Goal: Task Accomplishment & Management: Use online tool/utility

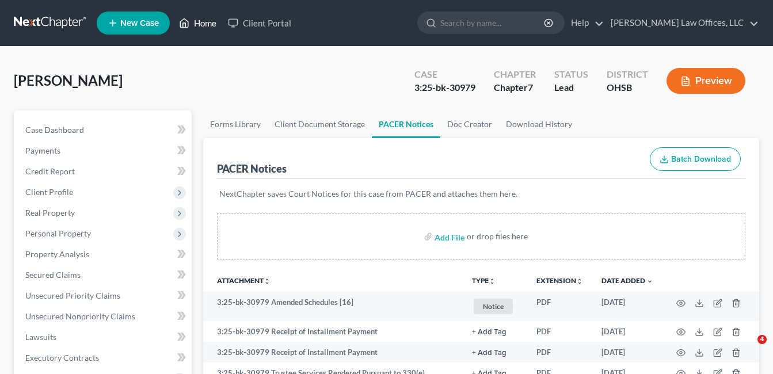
click at [202, 21] on link "Home" at bounding box center [197, 23] width 49 height 21
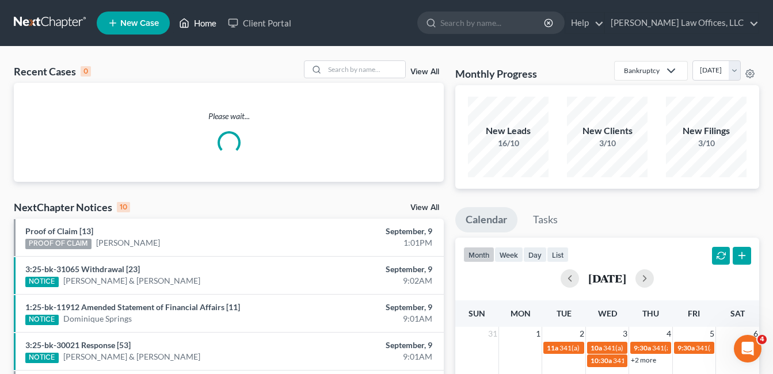
scroll to position [2, 0]
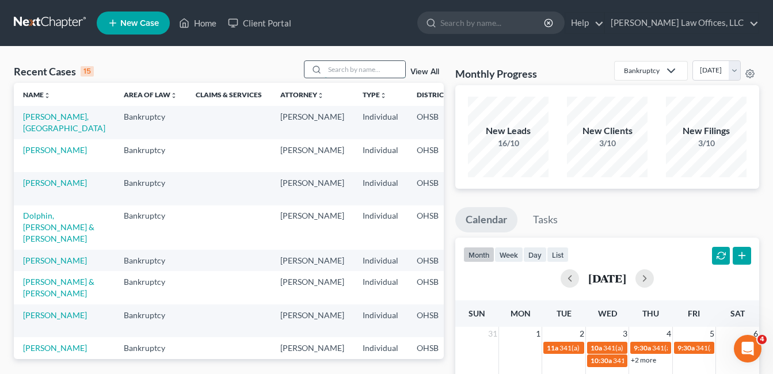
click at [388, 69] on input "search" at bounding box center [365, 69] width 81 height 17
type input "[PERSON_NAME]"
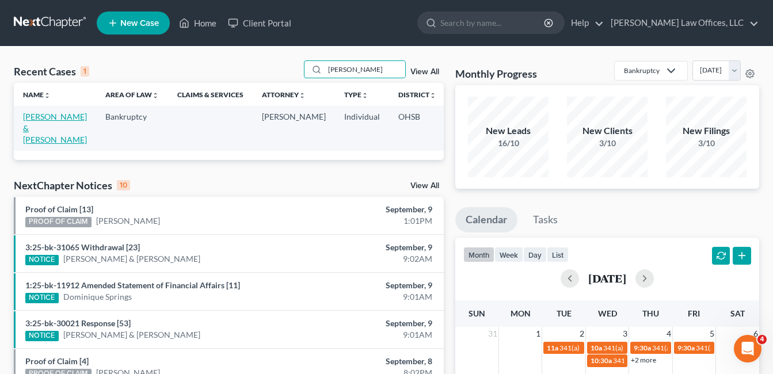
click at [40, 132] on link "[PERSON_NAME] & [PERSON_NAME]" at bounding box center [55, 128] width 64 height 33
select select "3"
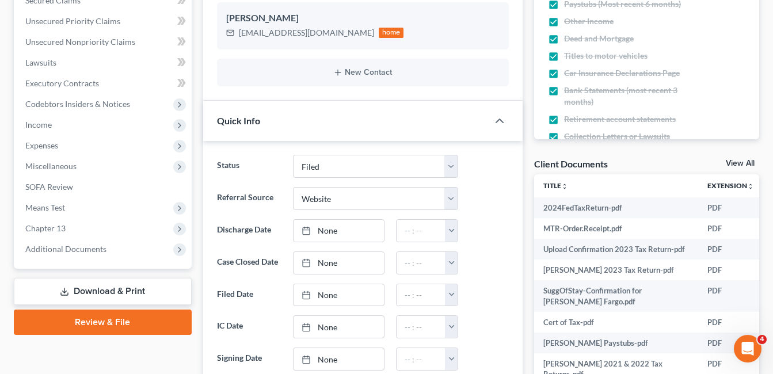
scroll to position [288, 0]
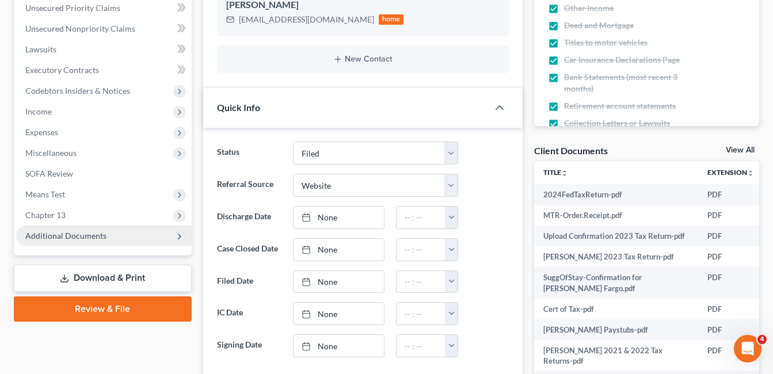
click at [74, 241] on span "Additional Documents" at bounding box center [104, 236] width 176 height 21
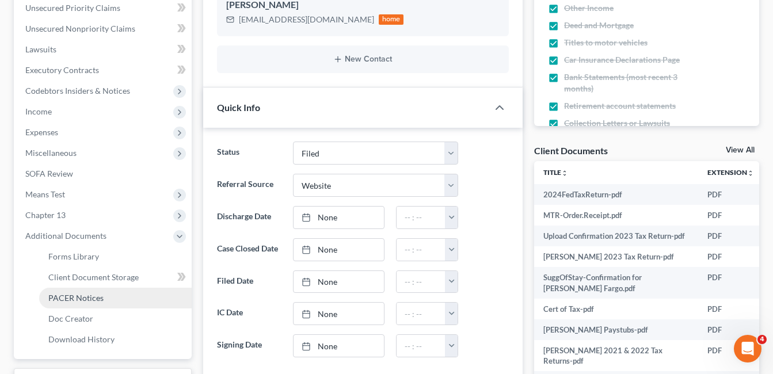
click at [85, 294] on span "PACER Notices" at bounding box center [75, 298] width 55 height 10
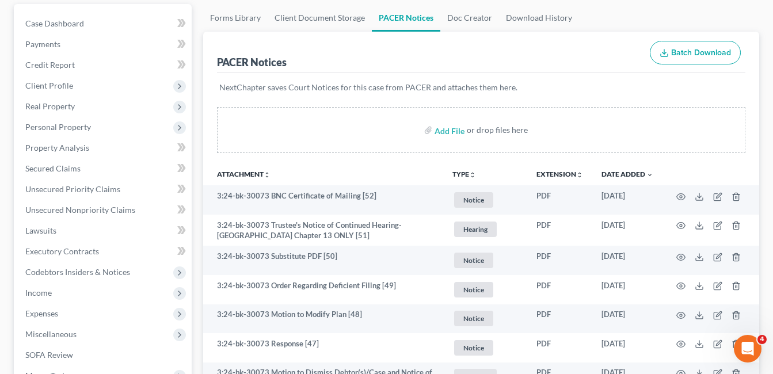
scroll to position [173, 0]
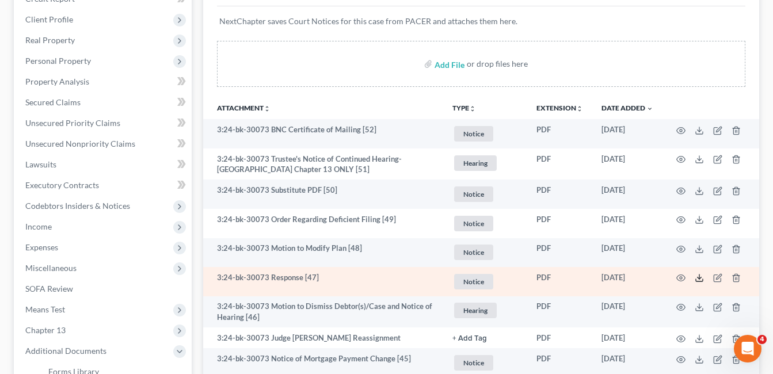
click at [698, 276] on icon at bounding box center [699, 277] width 9 height 9
